Goal: Transaction & Acquisition: Subscribe to service/newsletter

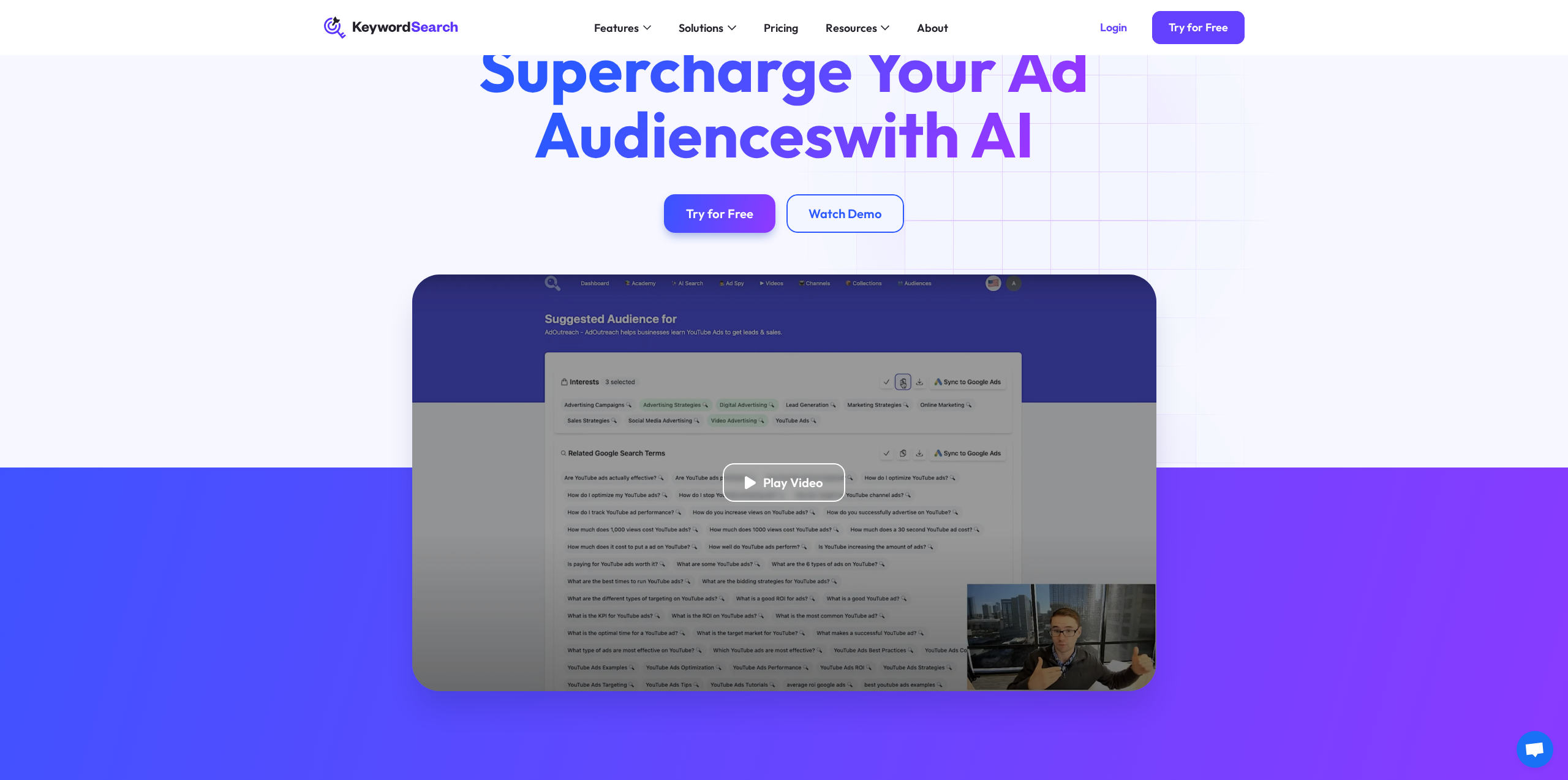
scroll to position [55, 0]
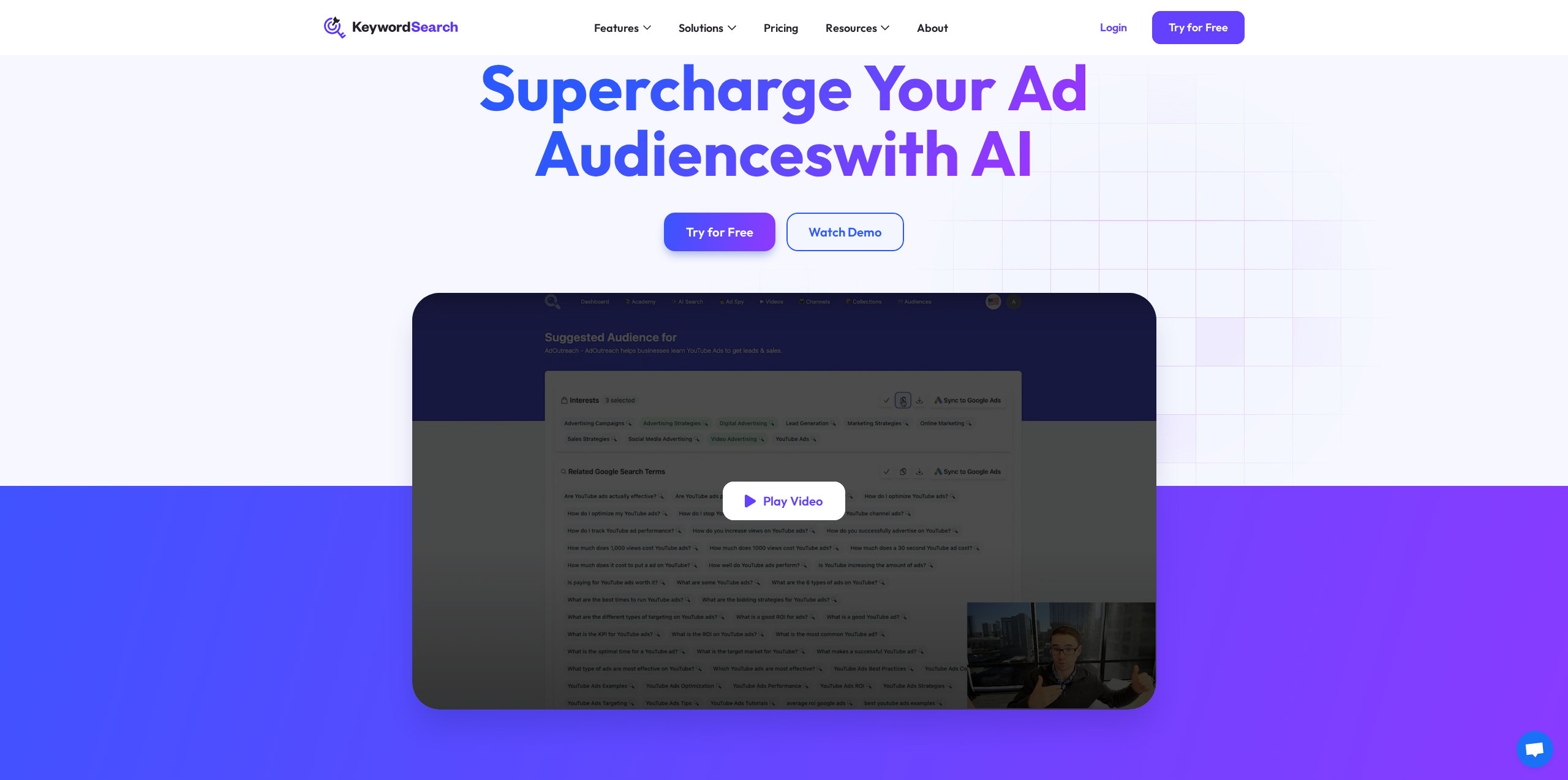
click at [780, 508] on div "Play Video" at bounding box center [793, 500] width 60 height 15
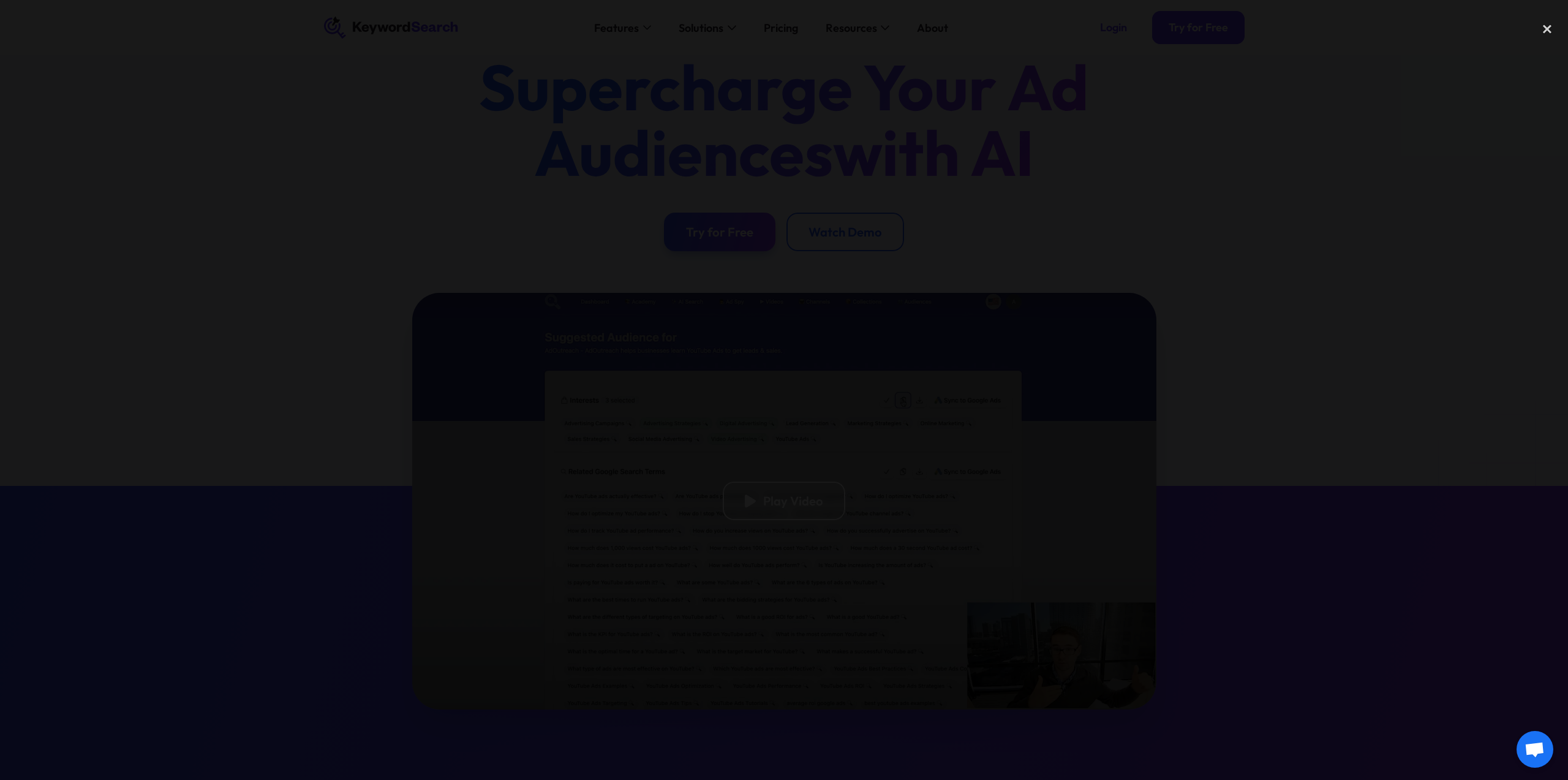
click at [1218, 462] on div at bounding box center [784, 389] width 1568 height 748
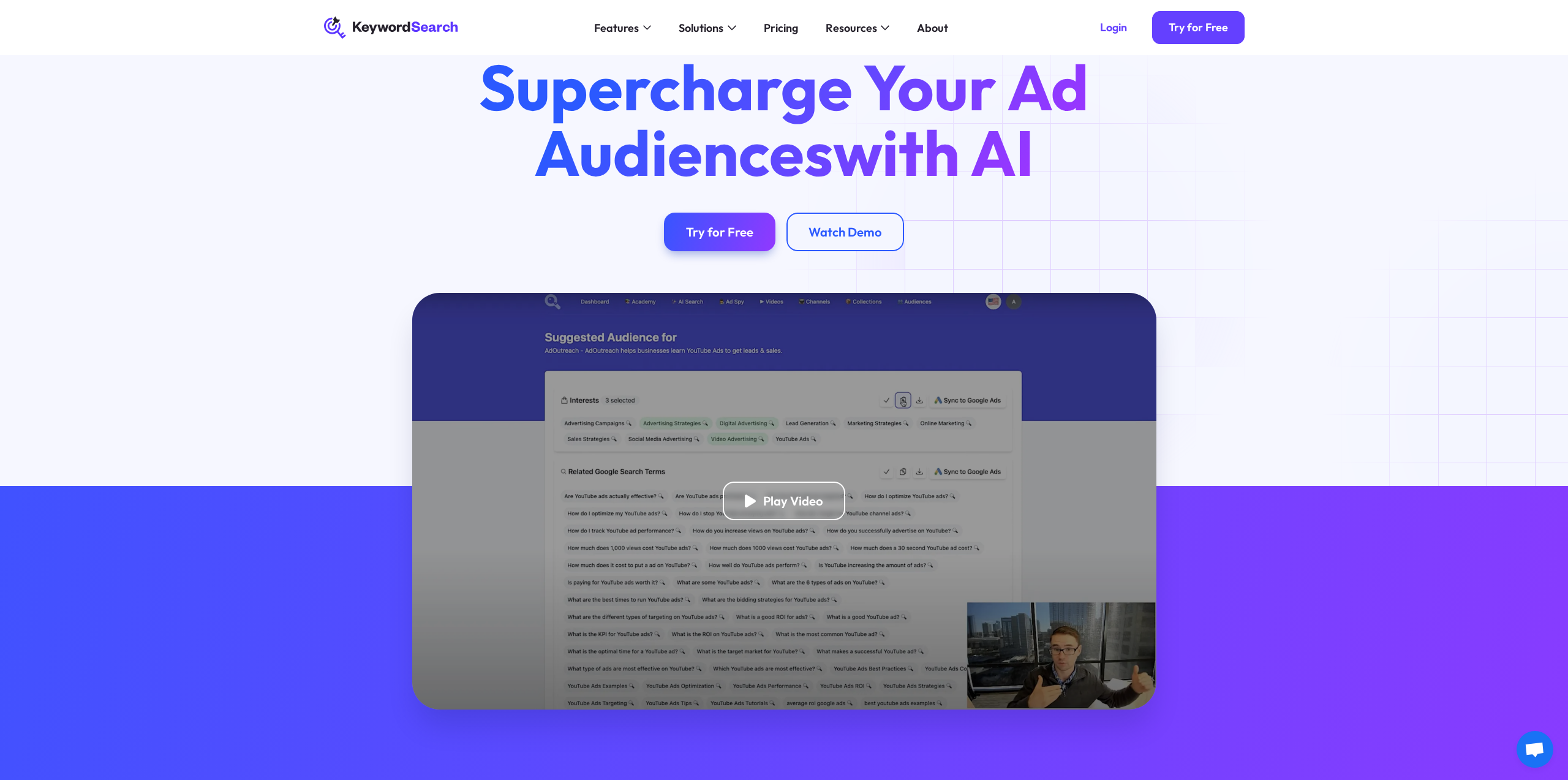
scroll to position [0, 0]
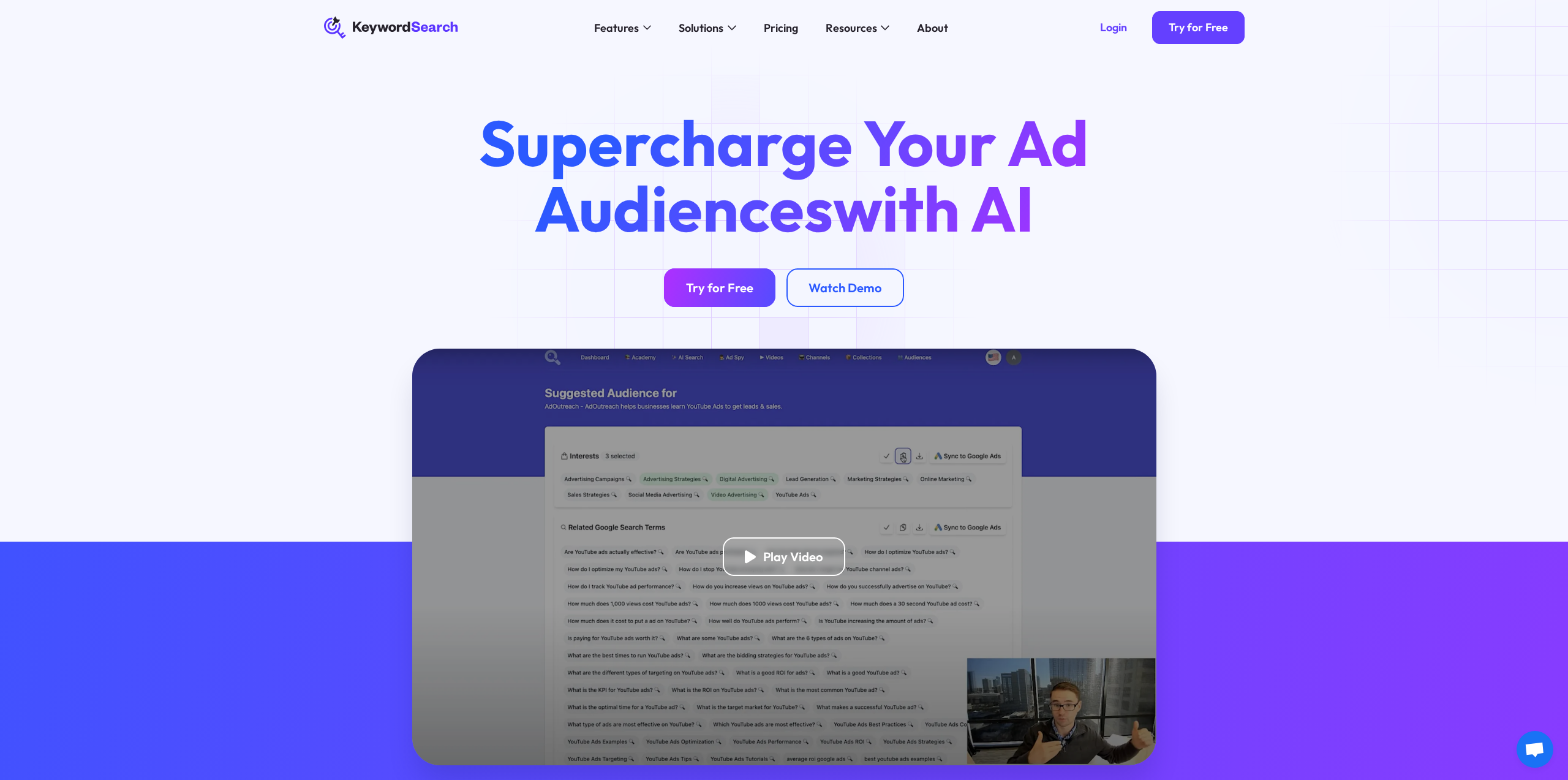
click at [733, 289] on div "Try for Free" at bounding box center [719, 287] width 68 height 15
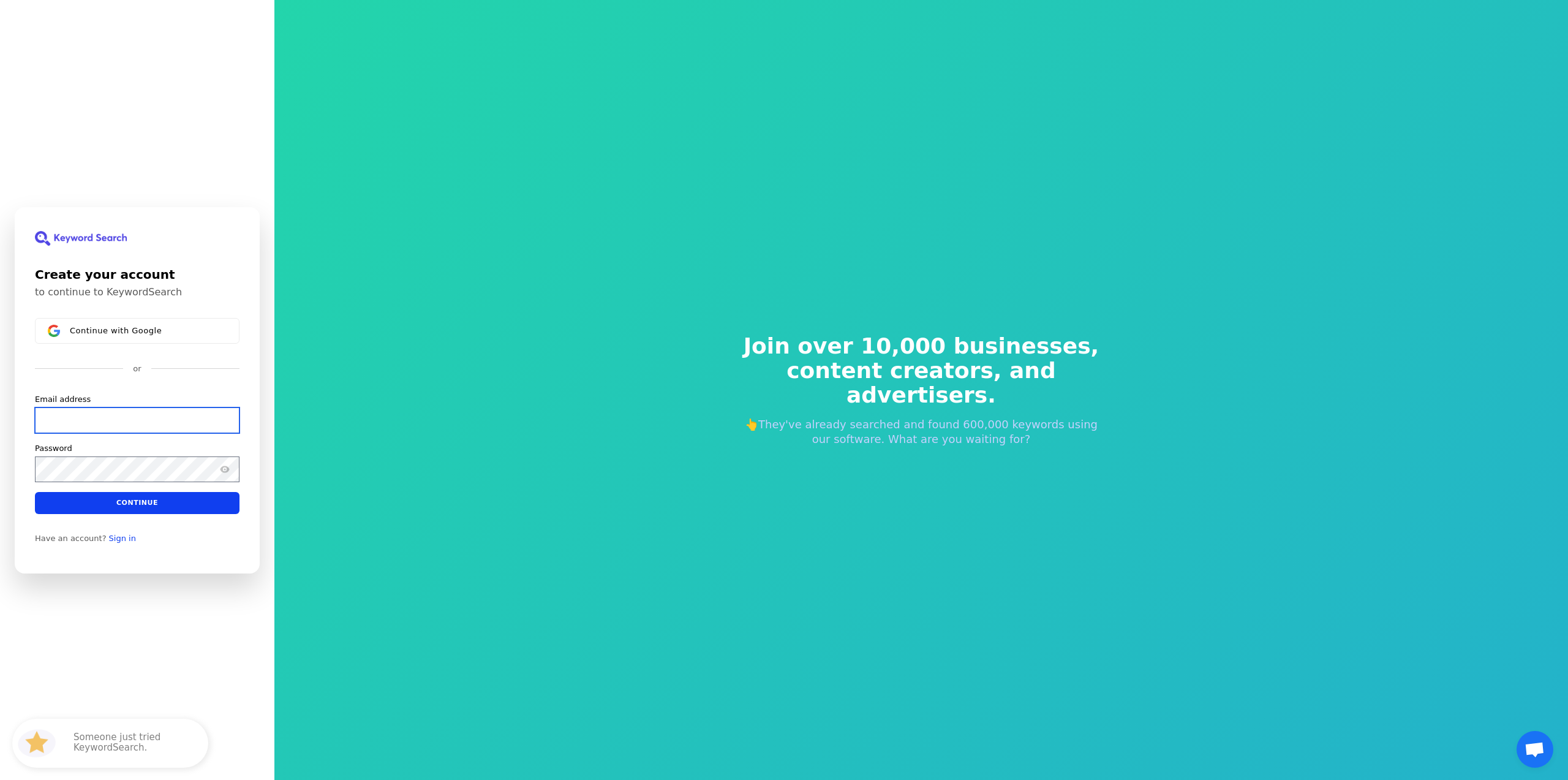
click at [165, 423] on input "Email address" at bounding box center [137, 419] width 205 height 25
type input "[EMAIL_ADDRESS][DOMAIN_NAME]"
